Goal: Find specific page/section: Find specific page/section

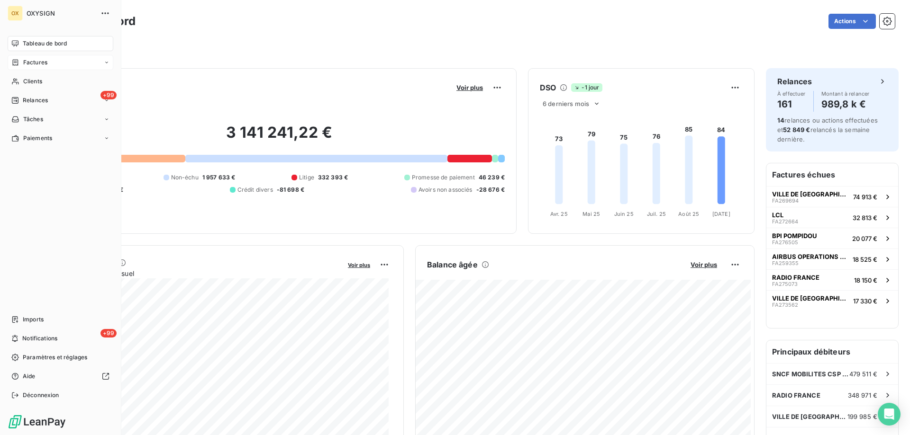
click at [36, 66] on span "Factures" at bounding box center [35, 62] width 24 height 9
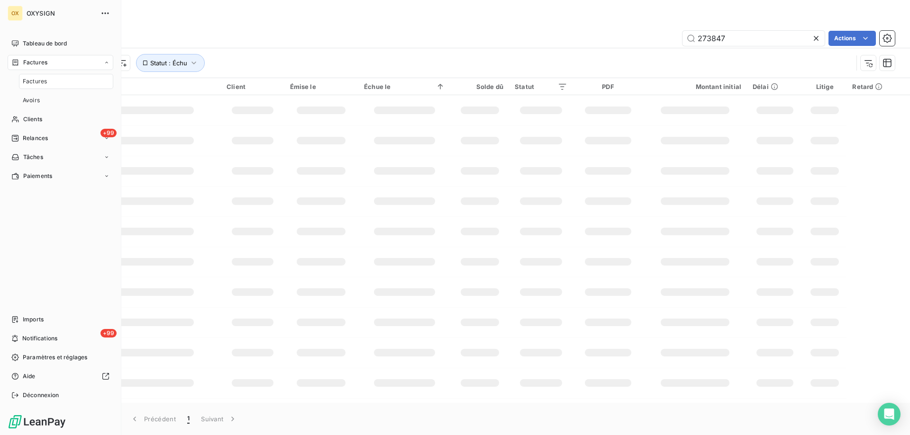
click at [72, 84] on div "Factures" at bounding box center [66, 81] width 94 height 15
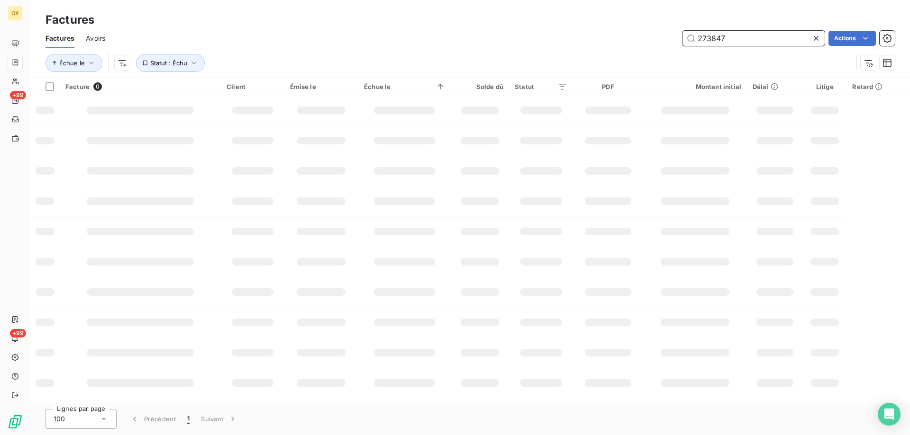
drag, startPoint x: 742, startPoint y: 37, endPoint x: 698, endPoint y: 35, distance: 44.2
click at [698, 35] on input "273847" at bounding box center [753, 38] width 142 height 15
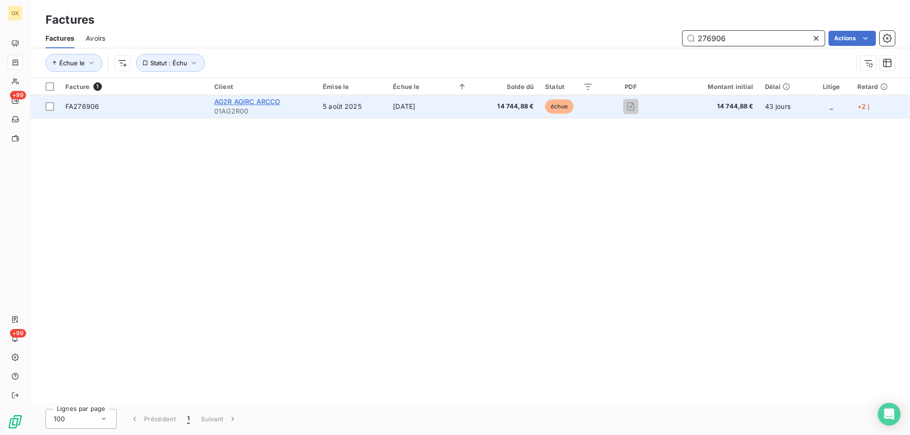
type input "276906"
click at [232, 104] on span "AG2R AGIRC ARCCO" at bounding box center [247, 102] width 66 height 8
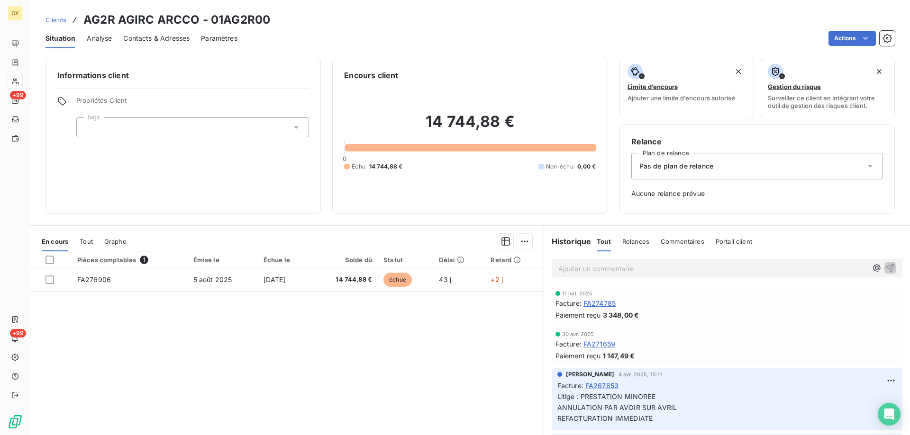
click at [565, 268] on p "Ajouter un commentaire ﻿" at bounding box center [712, 269] width 309 height 12
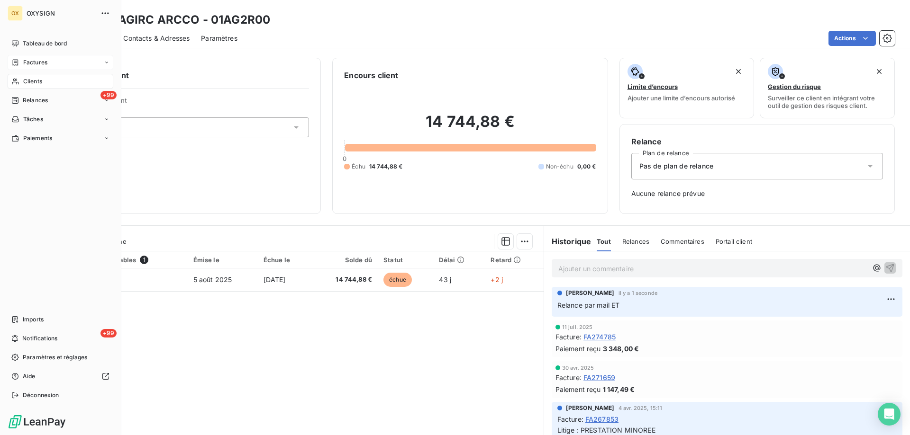
click at [33, 65] on span "Factures" at bounding box center [35, 62] width 24 height 9
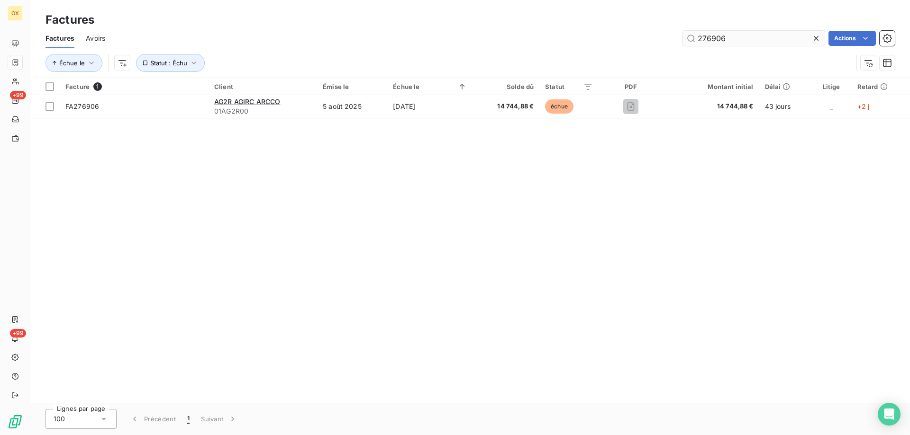
drag, startPoint x: 732, startPoint y: 39, endPoint x: 690, endPoint y: 35, distance: 41.9
click at [690, 35] on input "276906" at bounding box center [753, 38] width 142 height 15
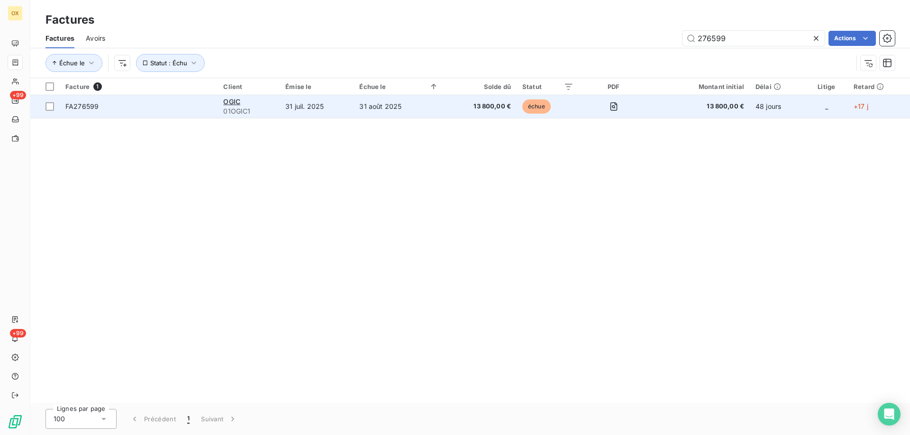
type input "276599"
click at [143, 111] on span "FA276599" at bounding box center [138, 106] width 146 height 9
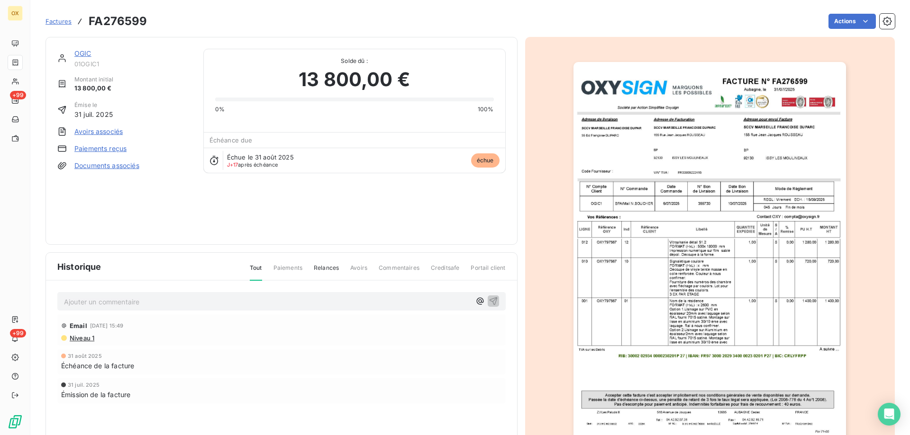
click at [94, 301] on p "Ajouter un commentaire ﻿" at bounding box center [267, 302] width 407 height 12
